Goal: Browse casually: Explore the website without a specific task or goal

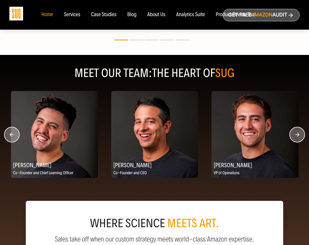
scroll to position [654, 0]
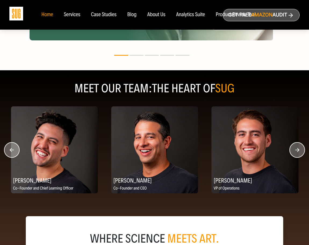
click at [53, 139] on img at bounding box center [54, 149] width 87 height 87
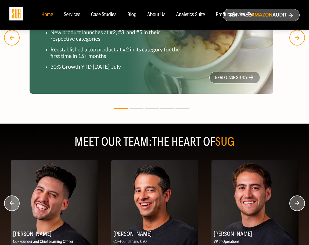
scroll to position [601, 0]
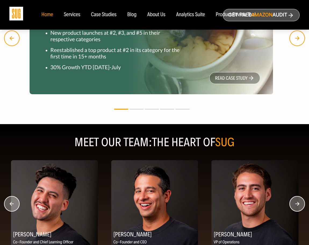
click at [293, 205] on circle "button" at bounding box center [297, 203] width 15 height 15
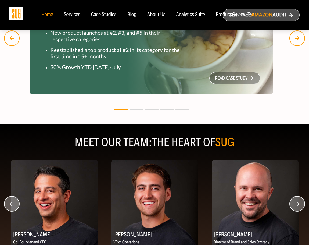
click at [294, 208] on circle "button" at bounding box center [297, 203] width 15 height 15
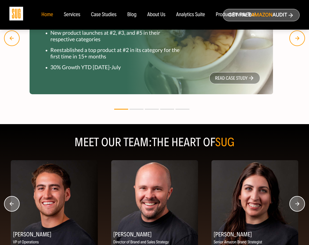
click at [294, 208] on circle "button" at bounding box center [297, 203] width 15 height 15
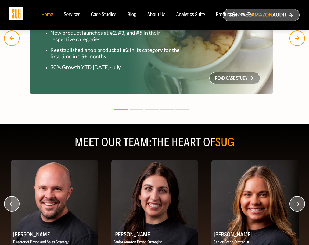
click at [294, 208] on circle "button" at bounding box center [297, 203] width 15 height 15
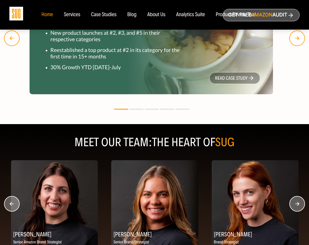
click at [293, 208] on circle "button" at bounding box center [297, 203] width 15 height 15
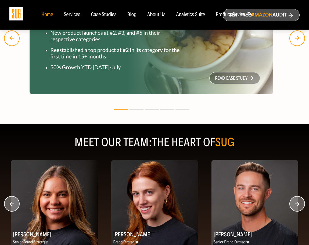
click at [293, 208] on circle "button" at bounding box center [297, 203] width 15 height 15
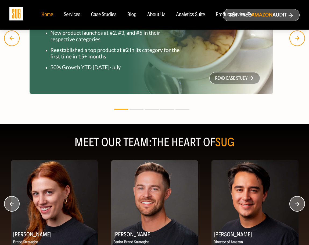
click at [293, 208] on circle "button" at bounding box center [297, 203] width 15 height 15
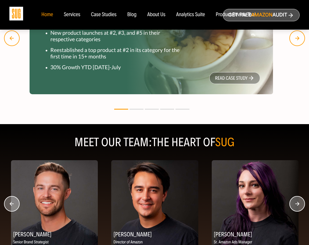
click at [293, 208] on circle "button" at bounding box center [297, 203] width 15 height 15
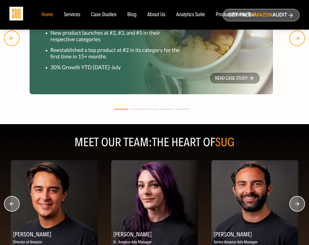
click at [293, 208] on circle "button" at bounding box center [297, 203] width 15 height 15
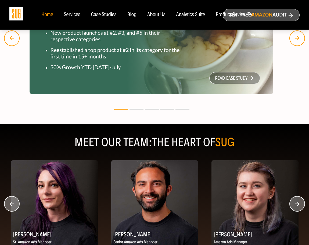
click at [293, 208] on circle "button" at bounding box center [297, 203] width 15 height 15
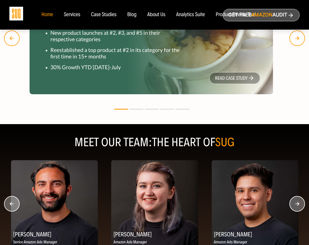
click at [293, 208] on circle "button" at bounding box center [297, 203] width 15 height 15
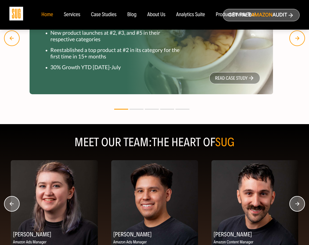
click at [293, 208] on circle "button" at bounding box center [297, 203] width 15 height 15
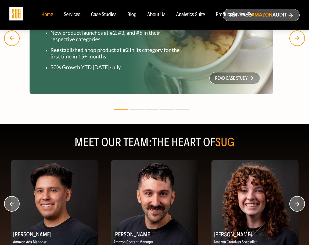
click at [293, 208] on circle "button" at bounding box center [297, 203] width 15 height 15
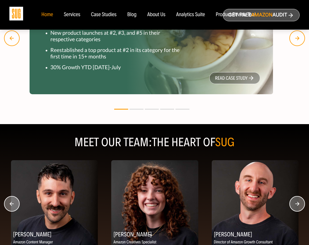
click at [292, 206] on circle "button" at bounding box center [297, 203] width 15 height 15
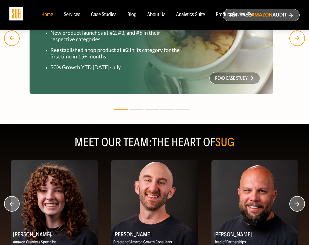
click at [292, 206] on circle "button" at bounding box center [297, 203] width 15 height 15
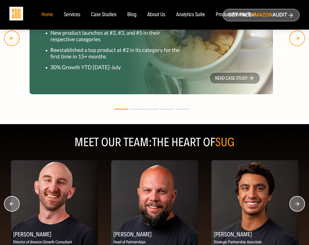
click at [292, 206] on circle "button" at bounding box center [297, 203] width 15 height 15
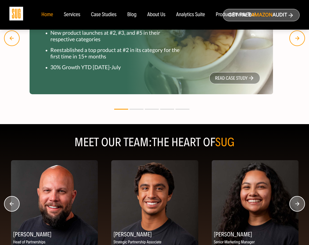
click at [292, 206] on circle "button" at bounding box center [297, 203] width 15 height 15
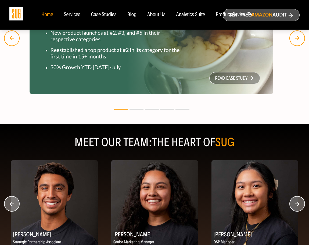
click at [292, 205] on circle "button" at bounding box center [297, 203] width 15 height 15
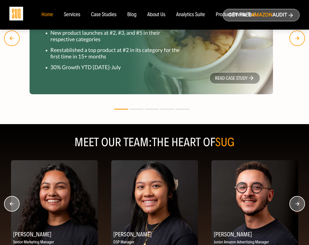
click at [292, 205] on circle "button" at bounding box center [297, 203] width 15 height 15
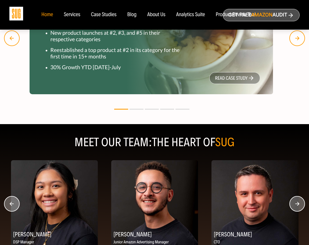
click at [292, 205] on circle "button" at bounding box center [297, 203] width 15 height 15
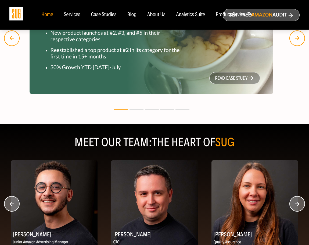
click at [292, 205] on circle "button" at bounding box center [297, 203] width 15 height 15
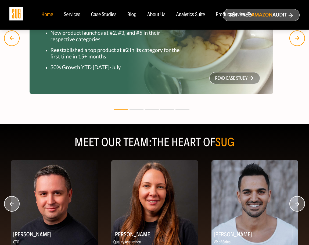
click at [292, 205] on circle "button" at bounding box center [297, 203] width 15 height 15
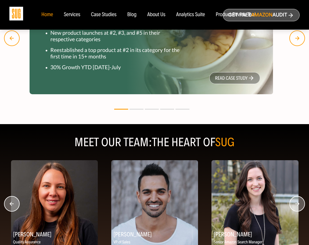
click at [292, 205] on circle "button" at bounding box center [297, 203] width 15 height 15
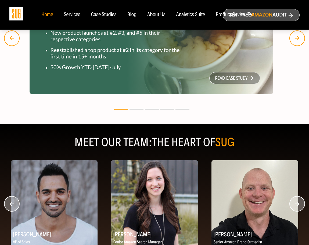
click at [292, 205] on circle "button" at bounding box center [297, 203] width 15 height 15
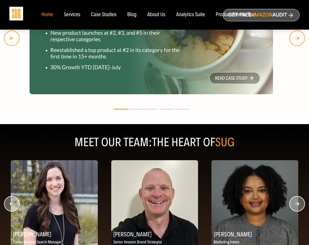
click at [292, 205] on circle "button" at bounding box center [297, 203] width 15 height 15
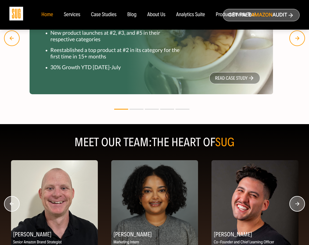
click at [292, 205] on circle "button" at bounding box center [297, 203] width 15 height 15
